Goal: Information Seeking & Learning: Learn about a topic

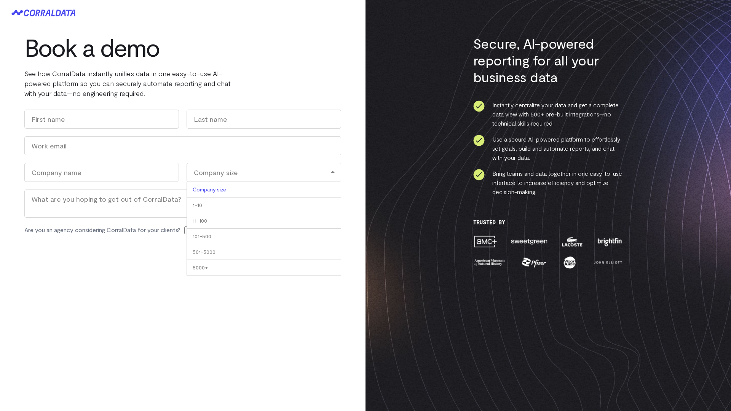
scroll to position [228, 0]
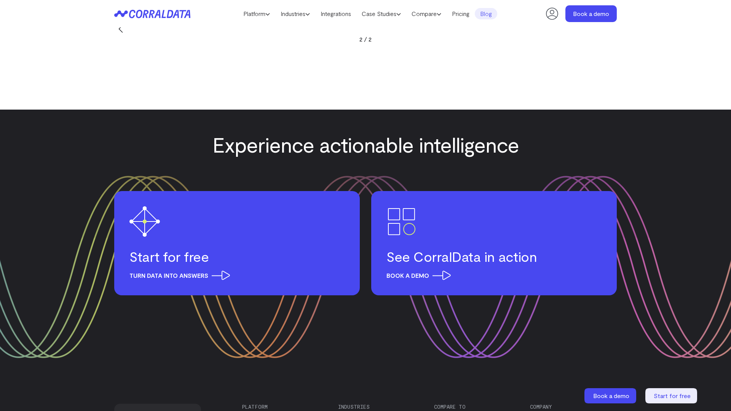
scroll to position [578, 0]
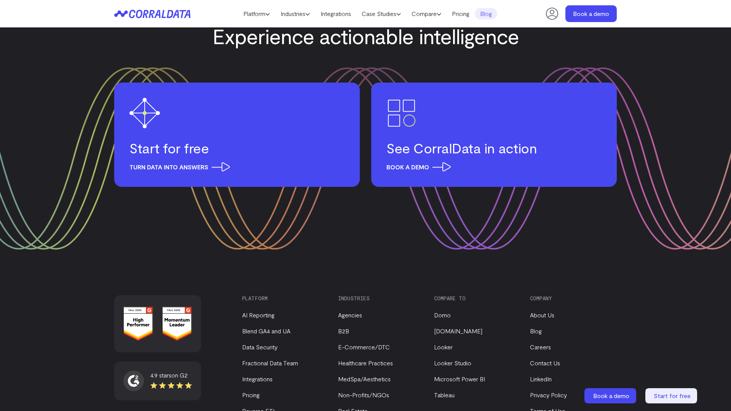
scroll to position [837, 0]
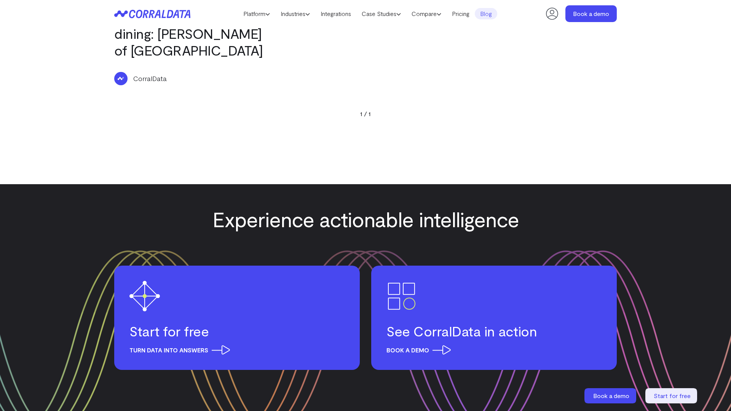
scroll to position [635, 0]
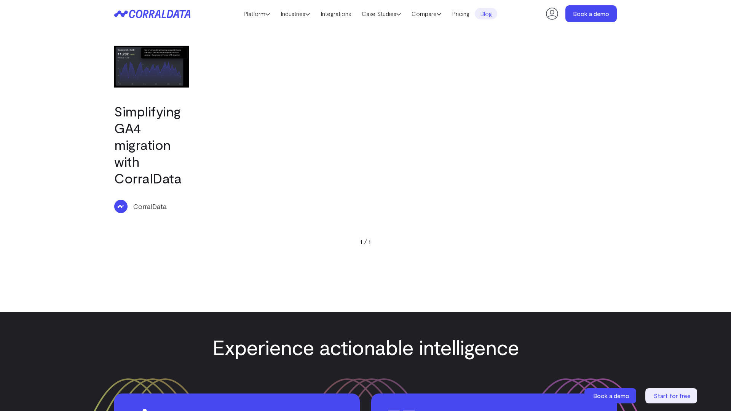
scroll to position [617, 0]
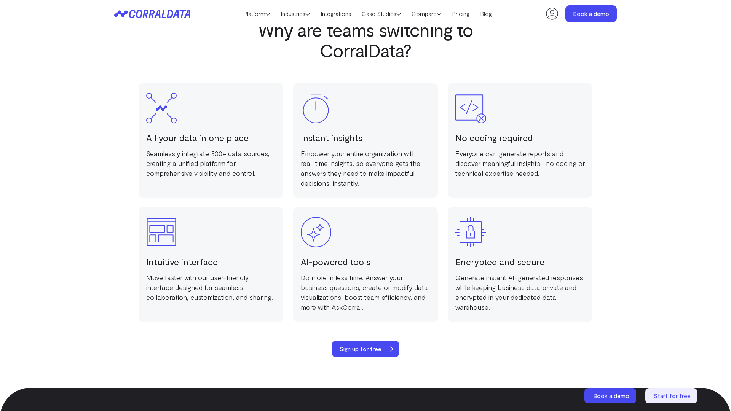
scroll to position [1482, 0]
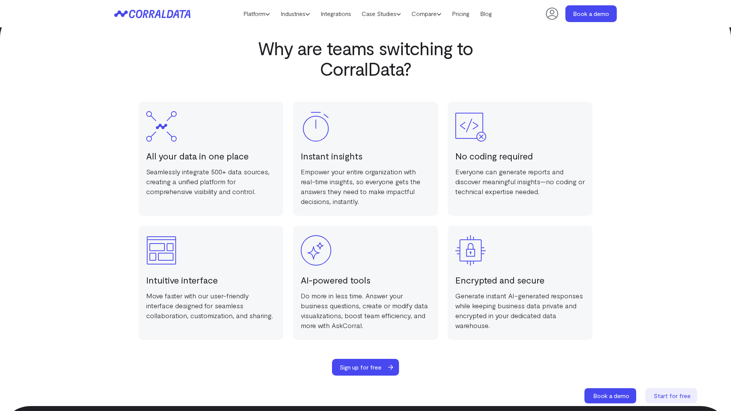
scroll to position [1482, 0]
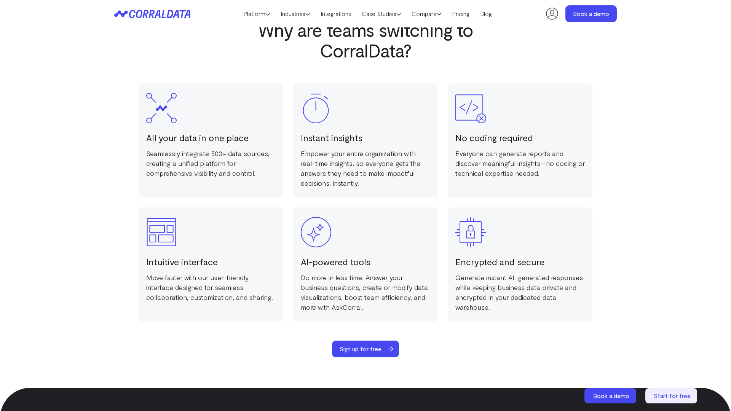
scroll to position [1482, 0]
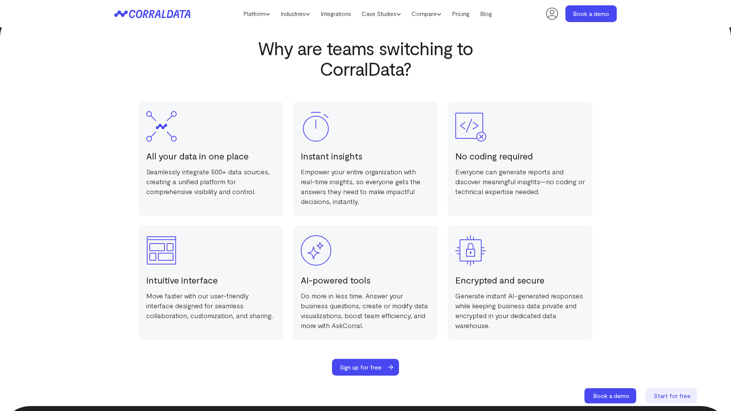
scroll to position [1482, 0]
